Goal: Information Seeking & Learning: Understand process/instructions

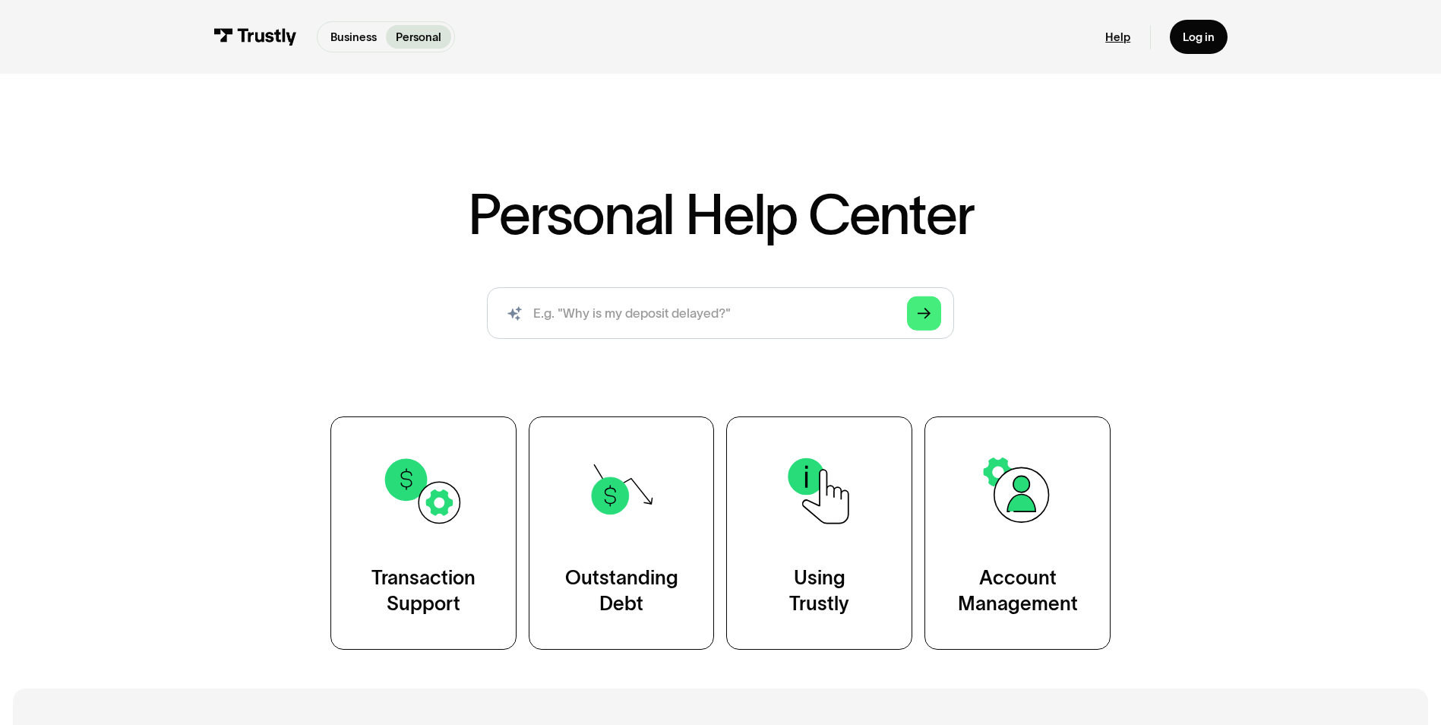
click at [1120, 39] on link "Help" at bounding box center [1117, 37] width 25 height 14
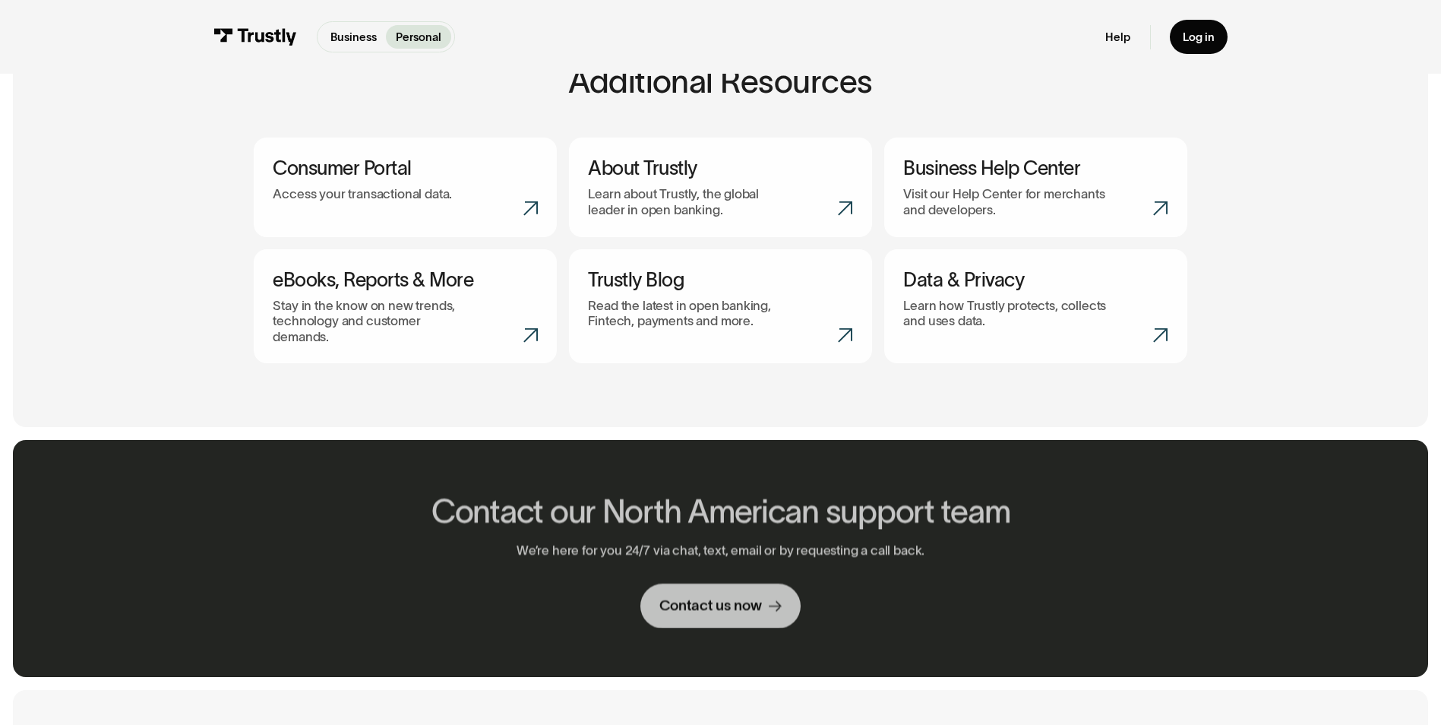
scroll to position [177, 0]
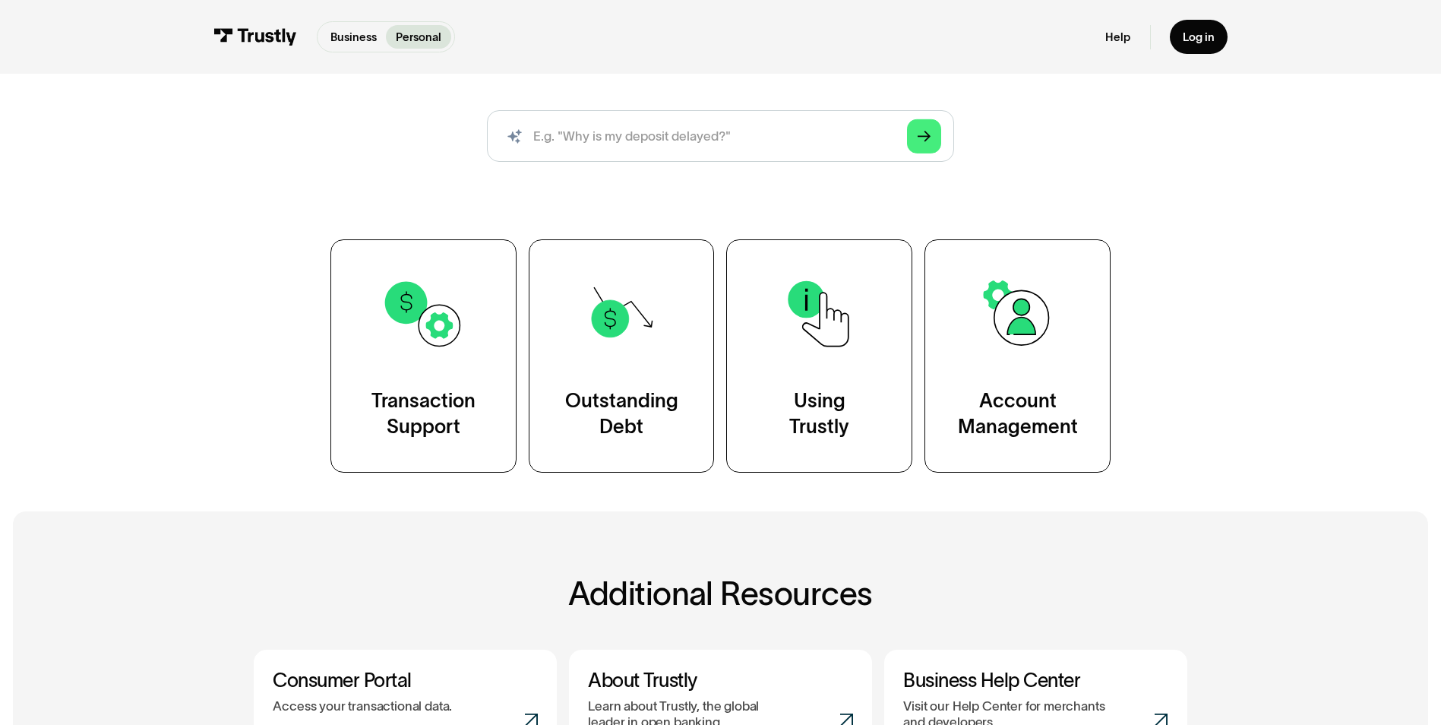
click at [423, 41] on p "Personal" at bounding box center [419, 37] width 46 height 17
